Goal: Book appointment/travel/reservation

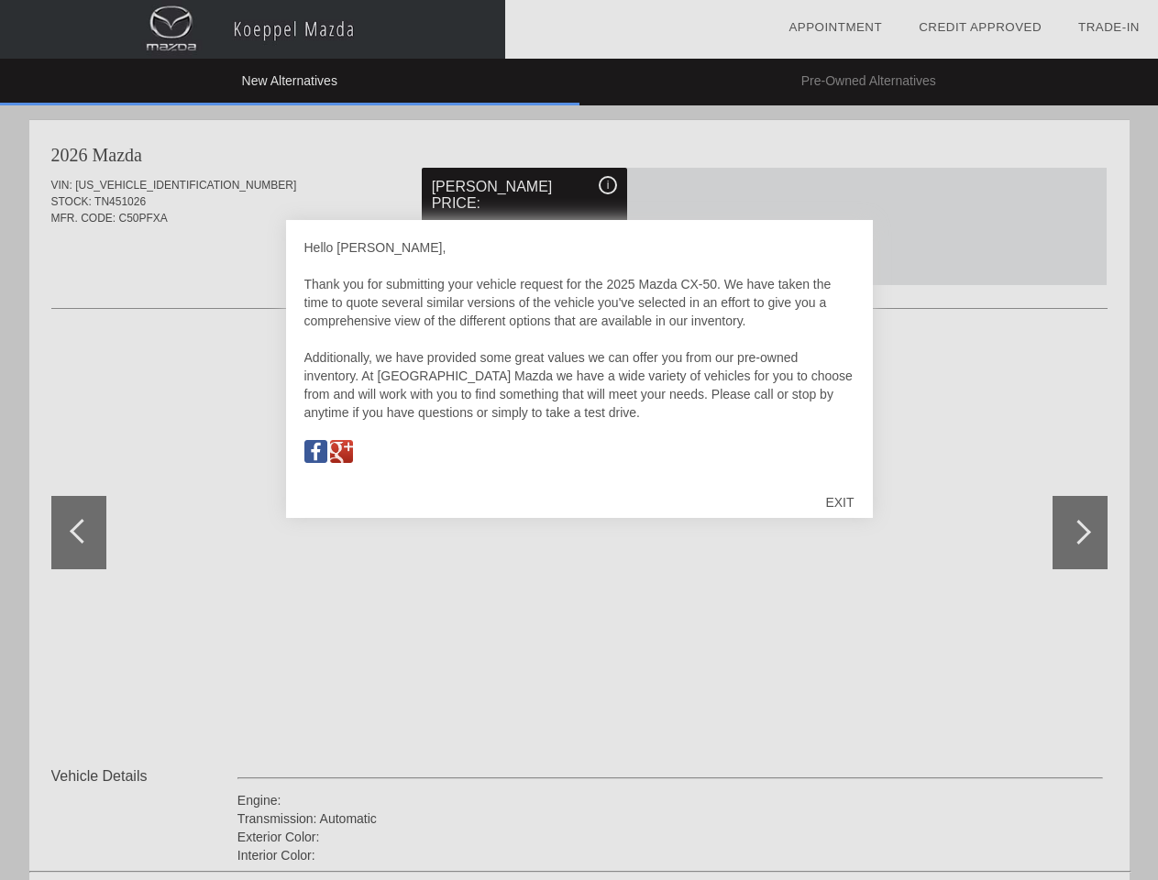
click at [835, 27] on link "Appointment" at bounding box center [834, 27] width 93 height 14
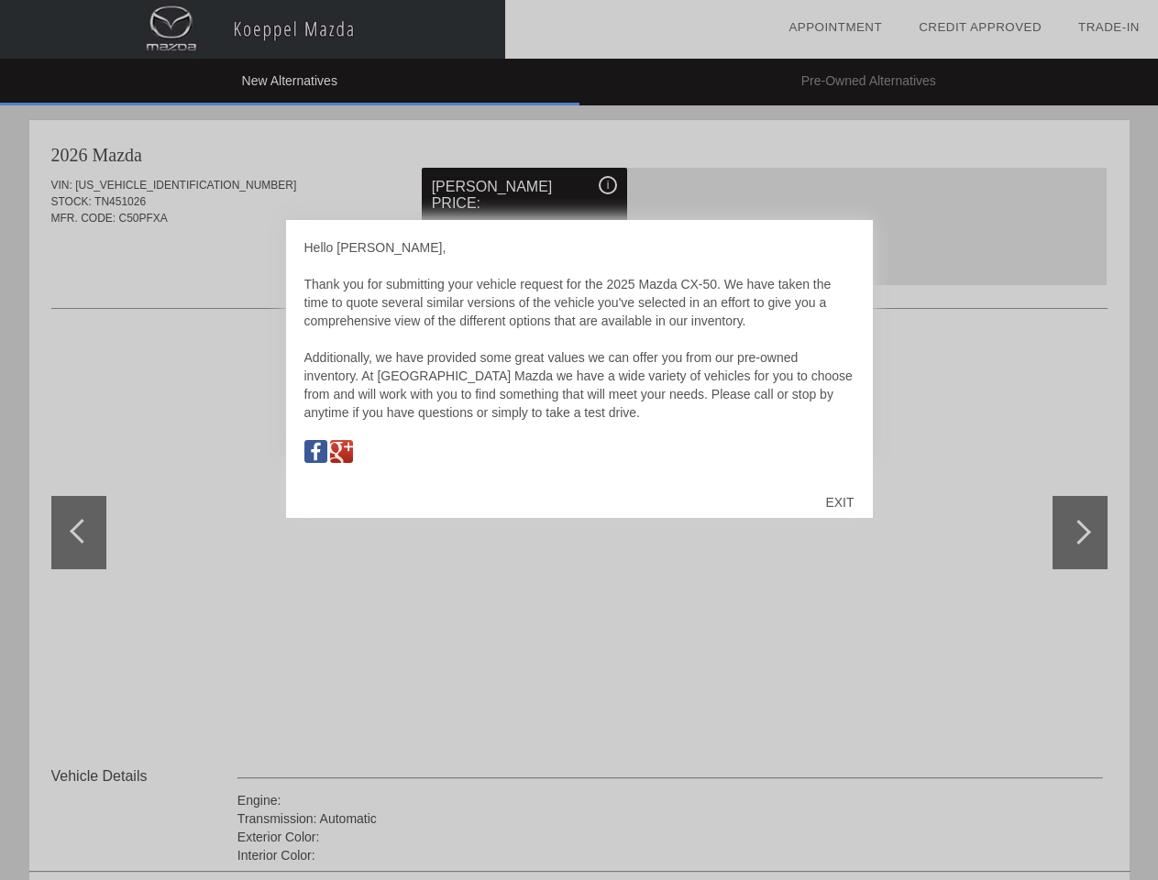
click at [839, 502] on div "EXIT" at bounding box center [839, 502] width 65 height 55
